Goal: Information Seeking & Learning: Learn about a topic

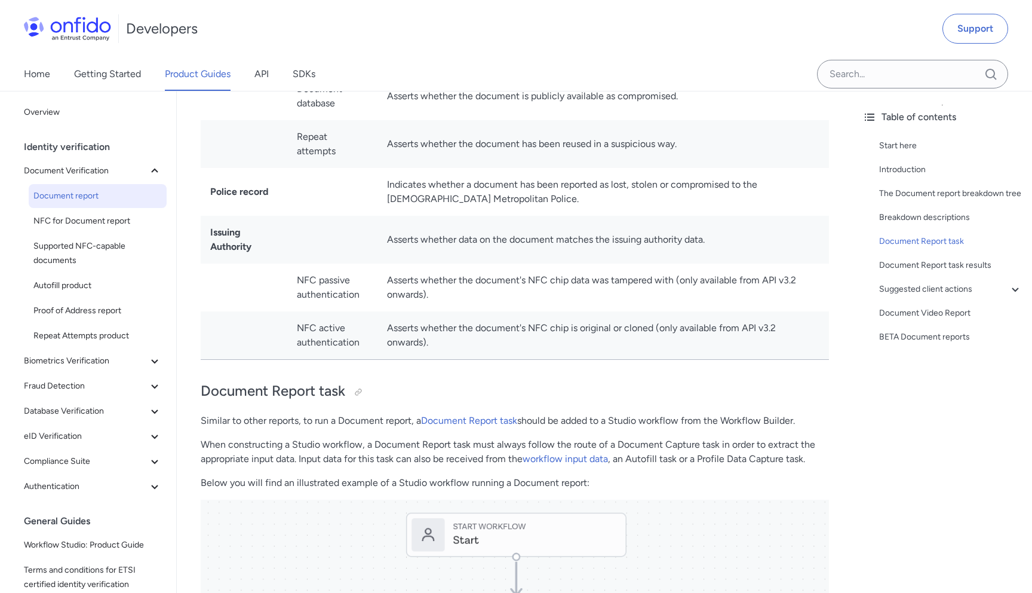
scroll to position [4747, 0]
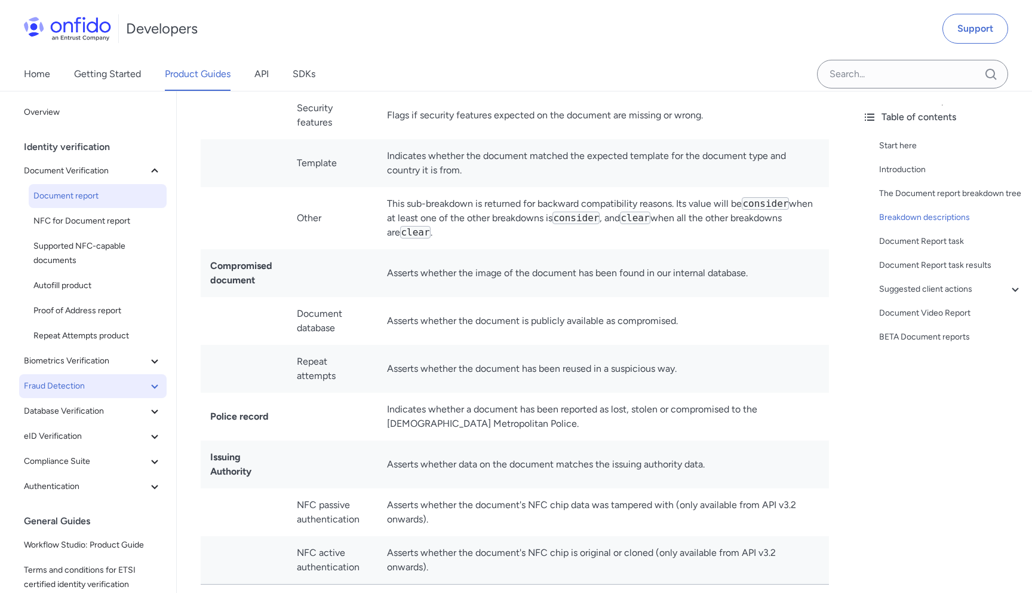
click at [91, 385] on span "Fraud Detection" at bounding box center [86, 386] width 124 height 14
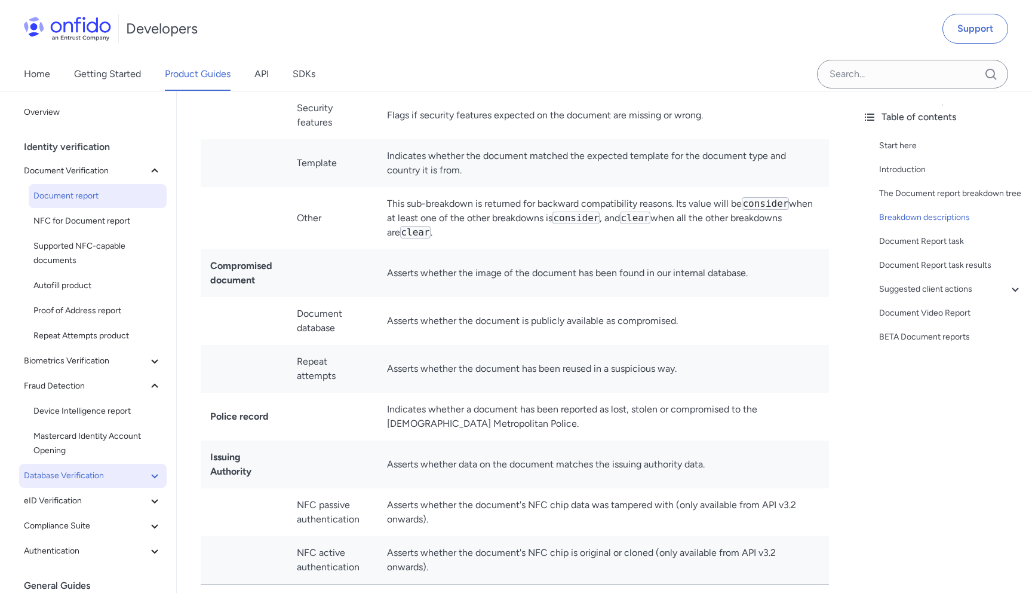
click at [109, 481] on span "Database Verification" at bounding box center [86, 475] width 124 height 14
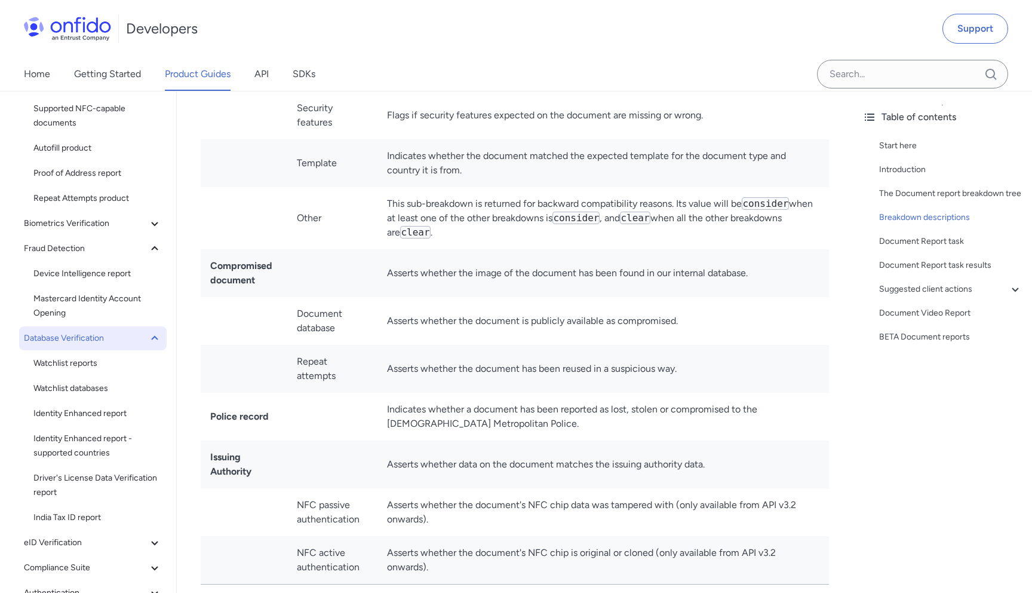
scroll to position [173, 0]
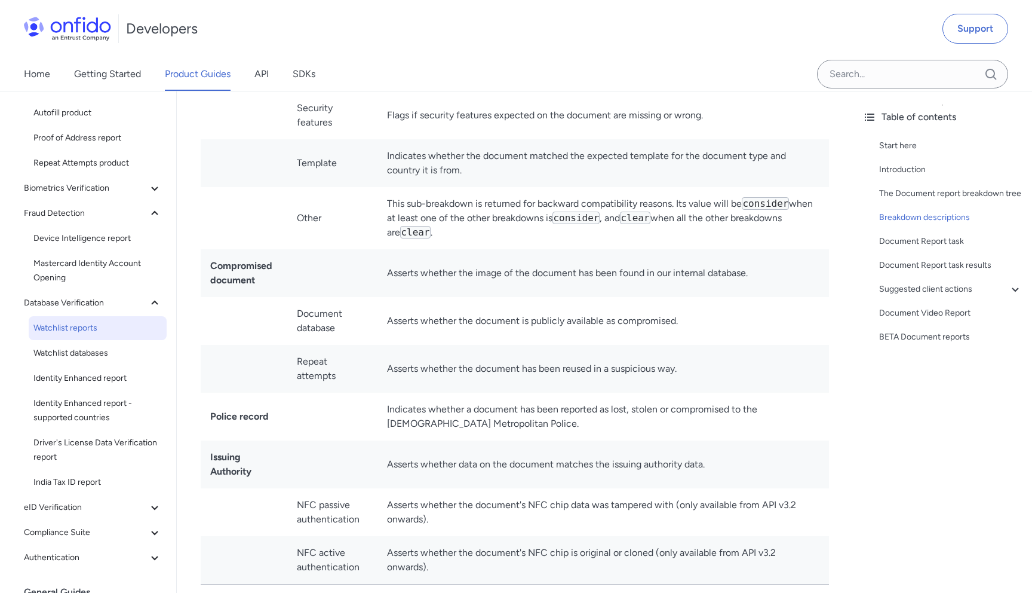
click at [85, 329] on span "Watchlist reports" at bounding box center [97, 328] width 128 height 14
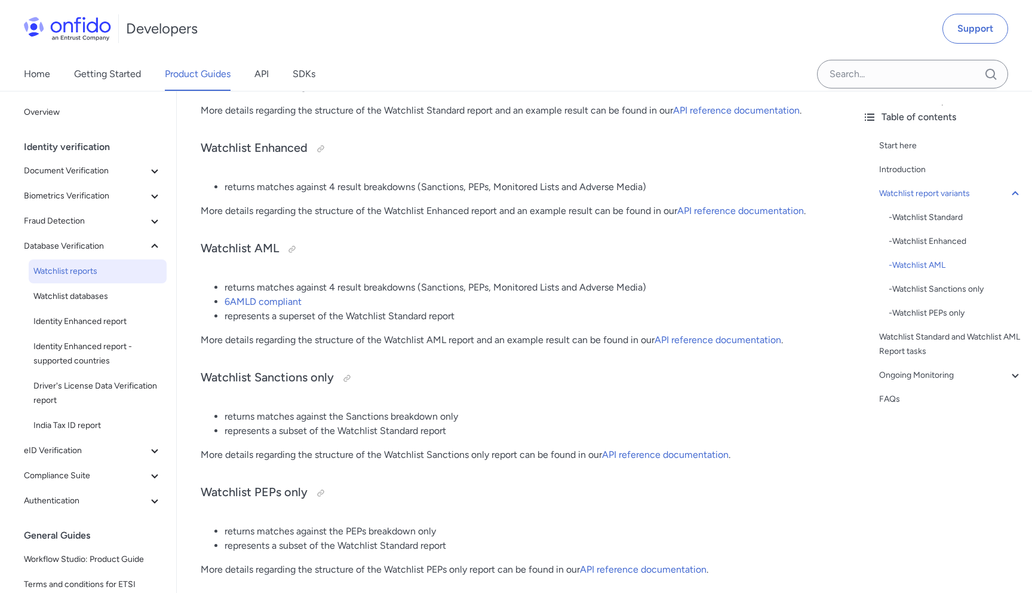
scroll to position [515, 0]
click at [82, 296] on span "Watchlist databases" at bounding box center [97, 296] width 128 height 14
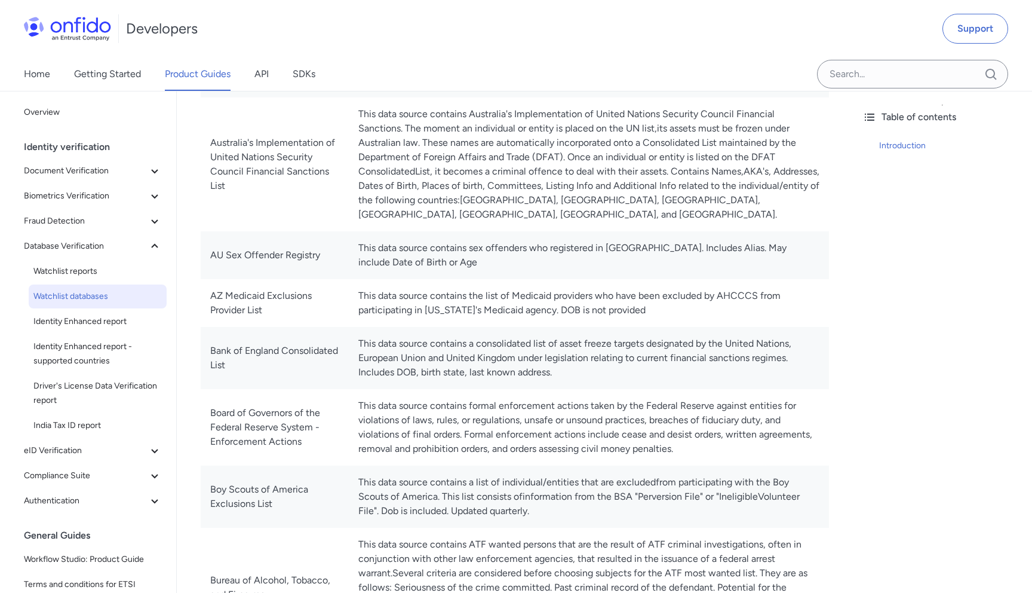
scroll to position [385, 0]
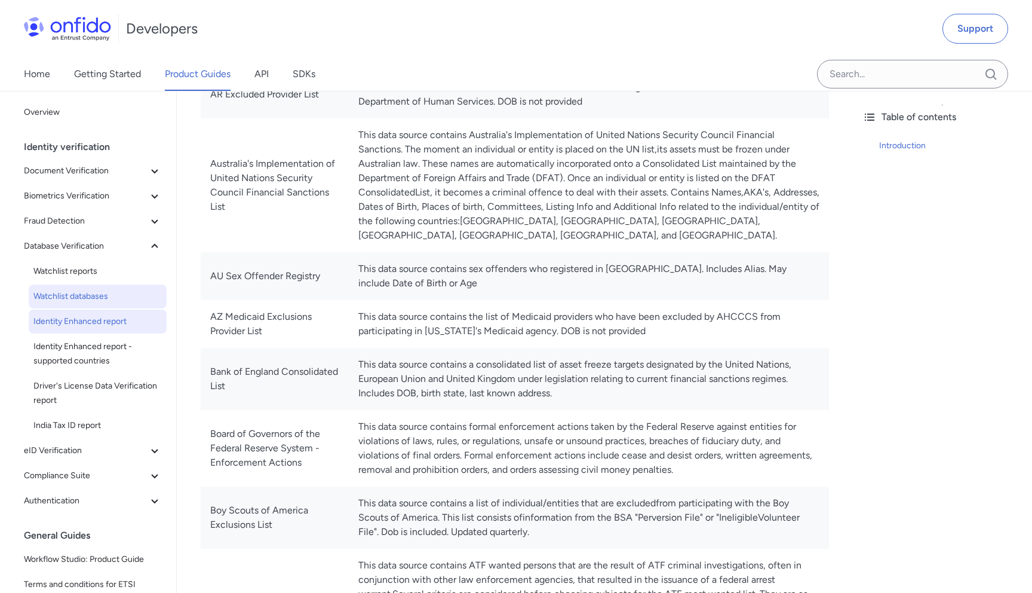
click at [109, 326] on span "Identity Enhanced report" at bounding box center [97, 321] width 128 height 14
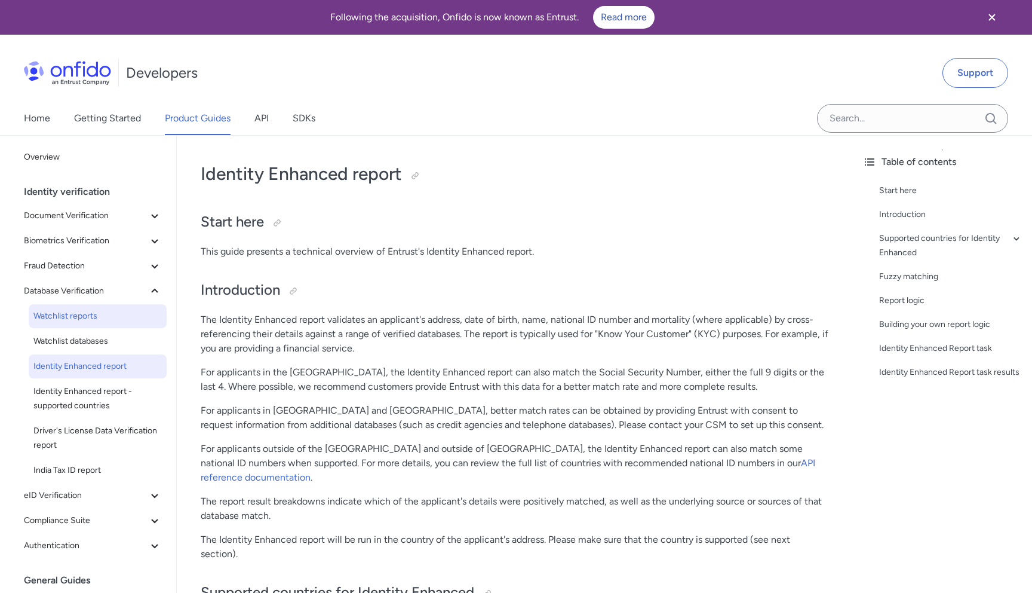
click at [73, 312] on span "Watchlist reports" at bounding box center [97, 316] width 128 height 14
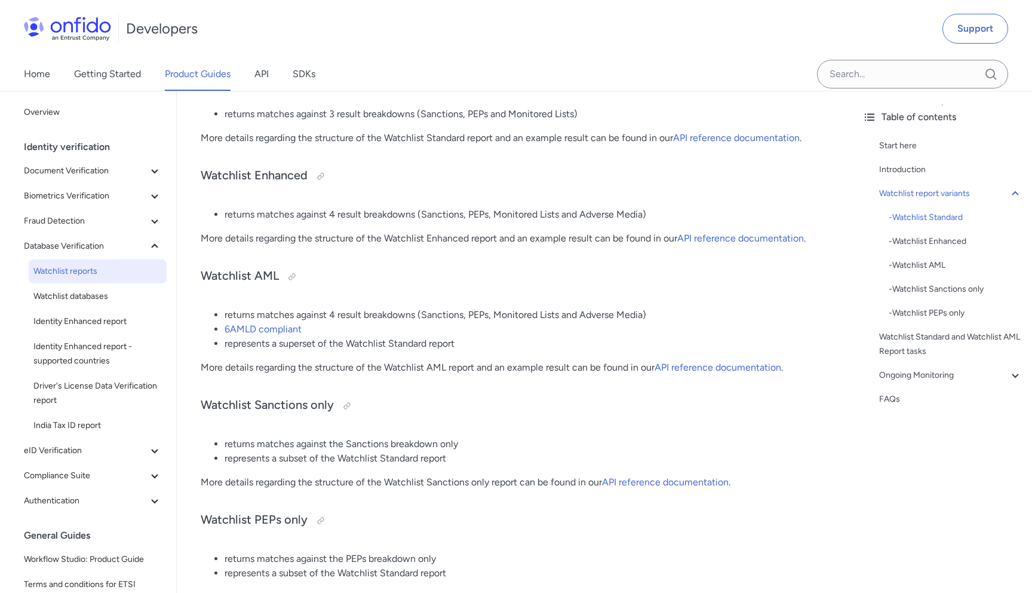
scroll to position [498, 0]
